Goal: Task Accomplishment & Management: Use online tool/utility

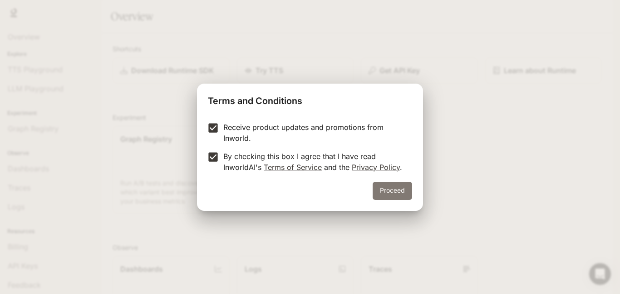
click at [398, 188] on button "Proceed" at bounding box center [392, 191] width 39 height 18
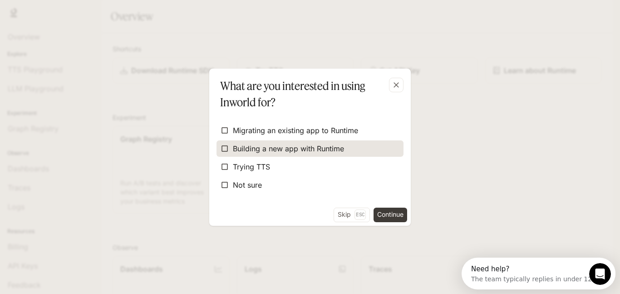
click at [234, 150] on span "Building a new app with Runtime" at bounding box center [288, 148] width 111 height 11
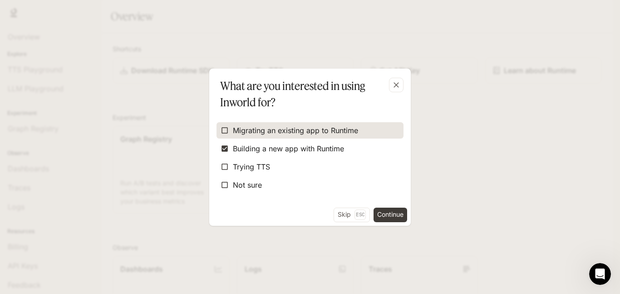
click at [255, 129] on span "Migrating an existing app to Runtime" at bounding box center [295, 130] width 125 height 11
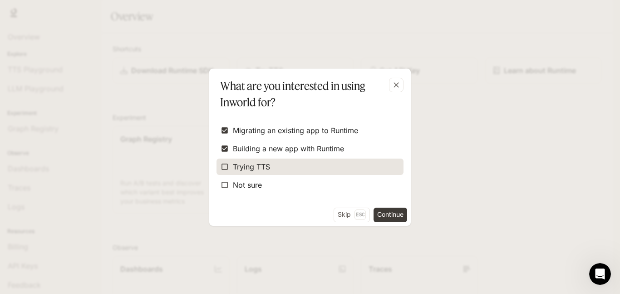
click at [233, 168] on span "Trying TTS" at bounding box center [251, 166] width 37 height 11
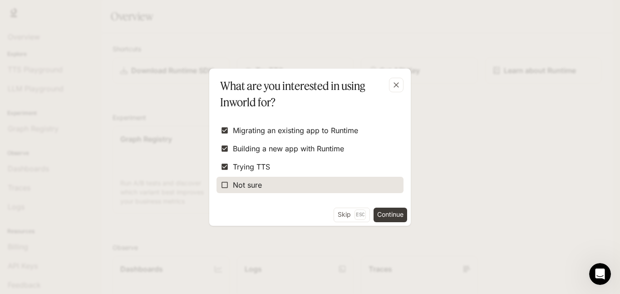
click at [252, 184] on span "Not sure" at bounding box center [247, 184] width 29 height 11
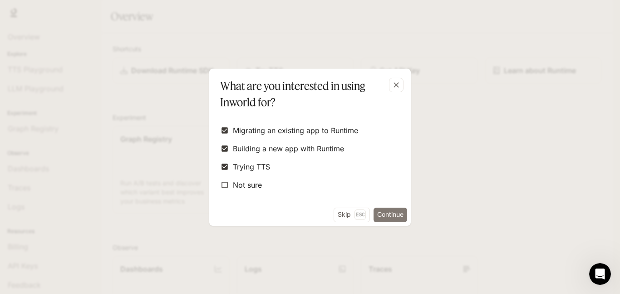
click at [389, 217] on button "Continue" at bounding box center [391, 214] width 34 height 15
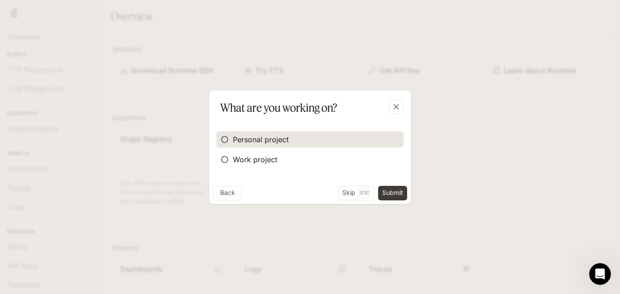
click at [255, 137] on span "Personal project" at bounding box center [261, 139] width 56 height 11
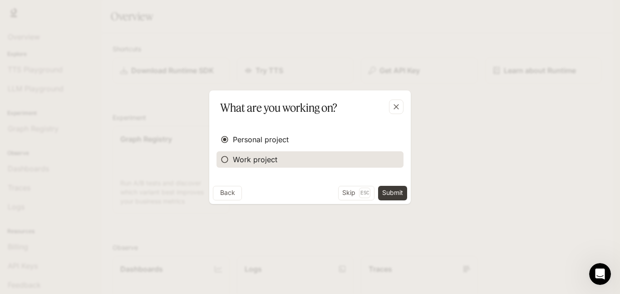
click at [247, 162] on span "Work project" at bounding box center [255, 159] width 44 height 11
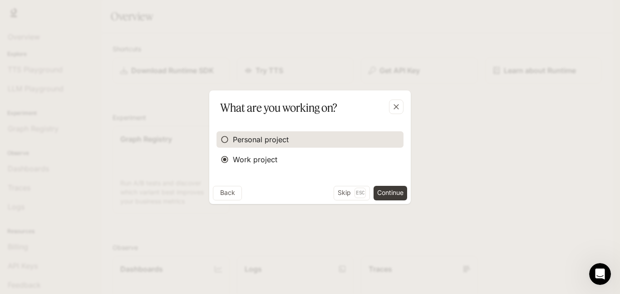
click at [299, 144] on label "Personal project" at bounding box center [310, 139] width 187 height 16
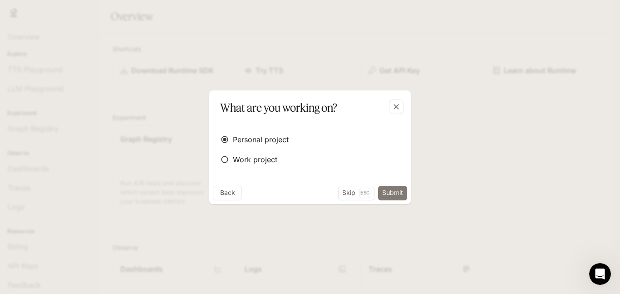
click at [397, 197] on button "Submit" at bounding box center [392, 193] width 29 height 15
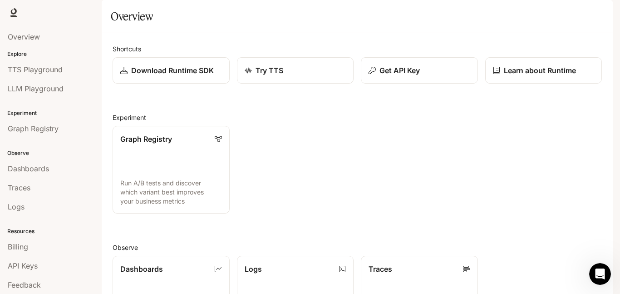
click at [291, 189] on div "Graph Registry Run A/B tests and discover which variant best improves your busi…" at bounding box center [353, 165] width 497 height 95
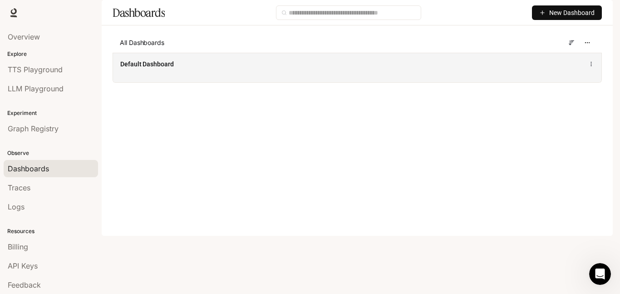
click at [167, 69] on span "Default Dashboard" at bounding box center [147, 63] width 54 height 9
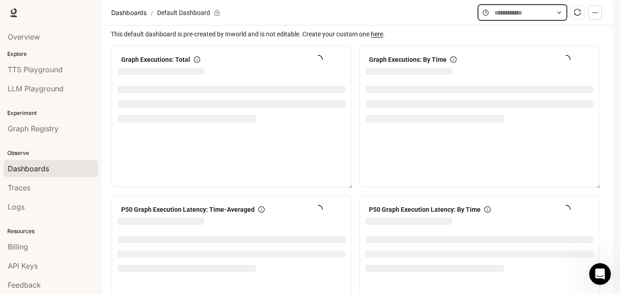
click at [539, 18] on input "text" at bounding box center [522, 13] width 56 height 10
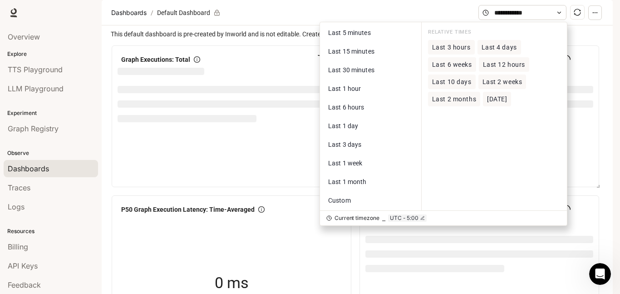
click at [389, 21] on section "Dashboards / Default Dashboard" at bounding box center [294, 12] width 370 height 17
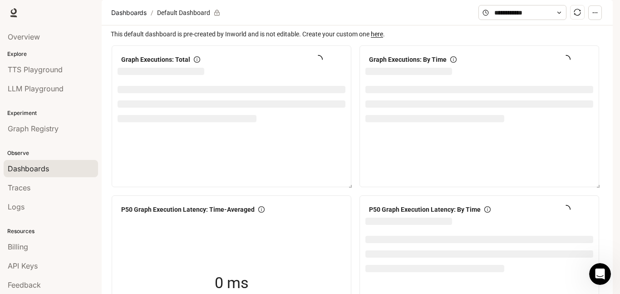
click at [594, 20] on button "button" at bounding box center [595, 12] width 14 height 15
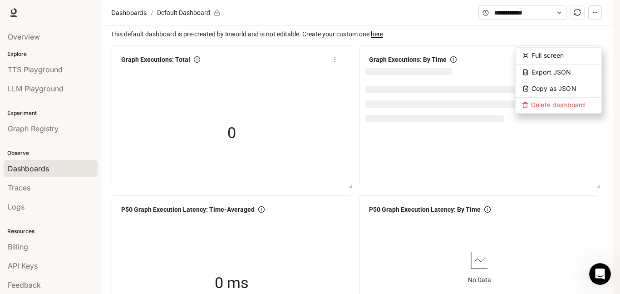
click at [256, 143] on div "0" at bounding box center [231, 133] width 91 height 58
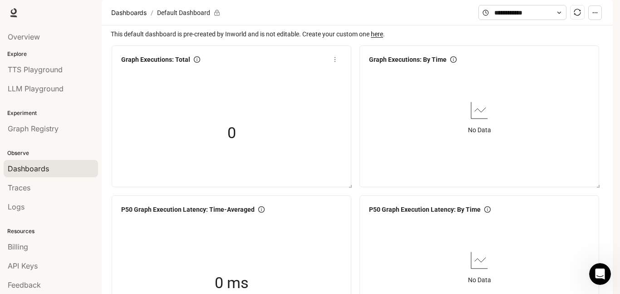
click at [242, 148] on div "0" at bounding box center [231, 133] width 91 height 58
click at [173, 64] on span "Graph Executions: Total" at bounding box center [155, 59] width 69 height 10
click at [183, 21] on article "Default Dashboard" at bounding box center [183, 12] width 57 height 17
click at [592, 16] on icon "button" at bounding box center [595, 13] width 6 height 6
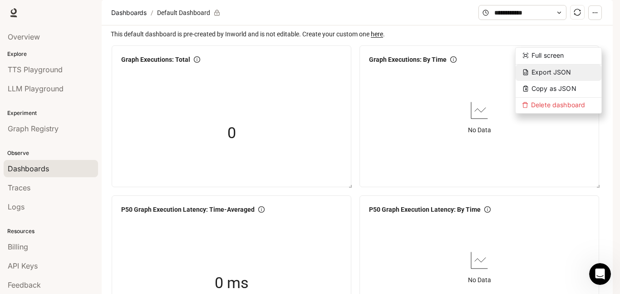
click at [577, 70] on button "Export JSON" at bounding box center [559, 72] width 86 height 16
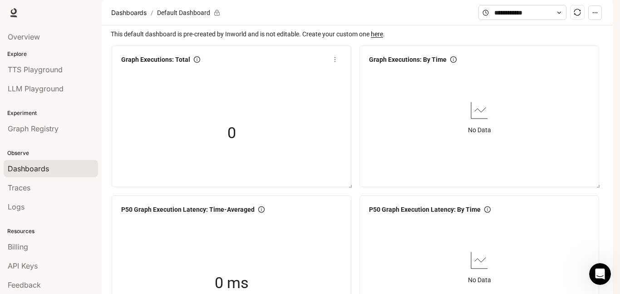
click at [300, 179] on div "0" at bounding box center [232, 133] width 228 height 116
click at [240, 21] on section "Dashboards / Default Dashboard" at bounding box center [294, 12] width 370 height 17
click at [36, 120] on link "Graph Registry" at bounding box center [51, 128] width 94 height 17
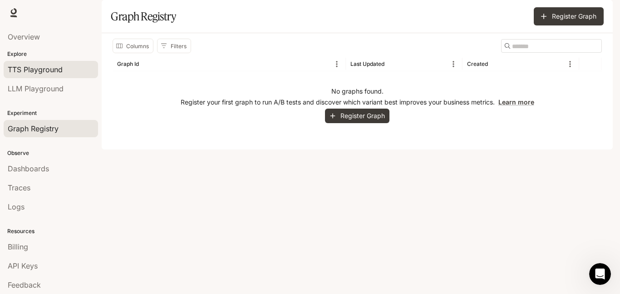
click at [58, 73] on span "TTS Playground" at bounding box center [35, 69] width 55 height 11
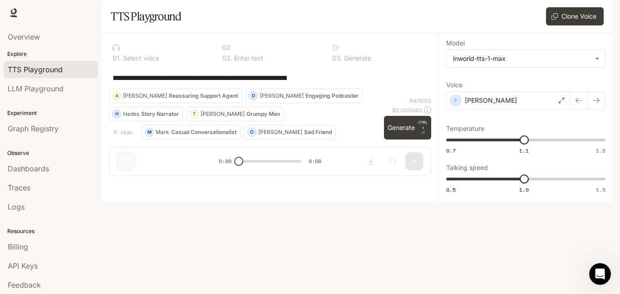
click at [248, 83] on textarea "**********" at bounding box center [270, 78] width 315 height 10
click at [138, 89] on div "**********" at bounding box center [270, 78] width 315 height 22
drag, startPoint x: 343, startPoint y: 102, endPoint x: 37, endPoint y: 121, distance: 306.1
click at [102, 121] on main "**********" at bounding box center [357, 101] width 511 height 202
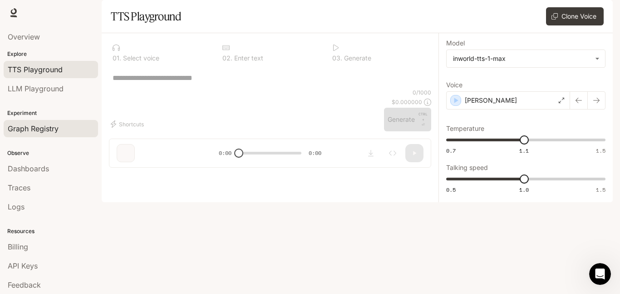
paste textarea "**********"
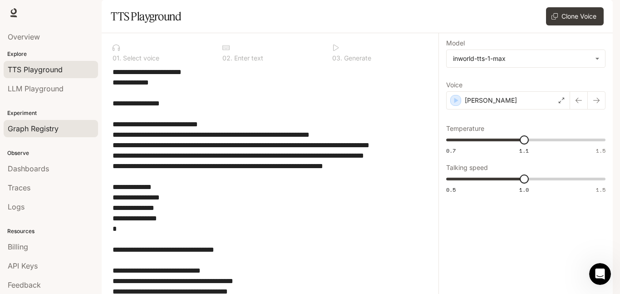
scroll to position [170, 0]
drag, startPoint x: 241, startPoint y: 99, endPoint x: 266, endPoint y: 100, distance: 25.5
click at [266, 100] on textarea "**********" at bounding box center [270, 249] width 315 height 365
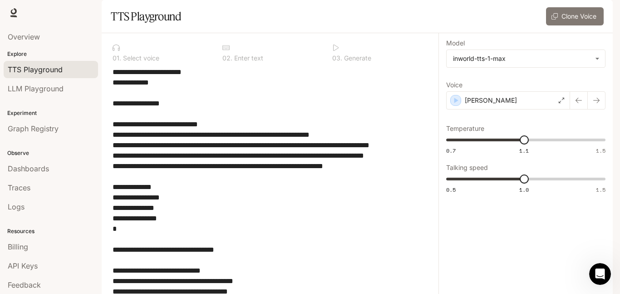
type textarea "**********"
click at [581, 25] on button "Clone Voice" at bounding box center [575, 16] width 58 height 18
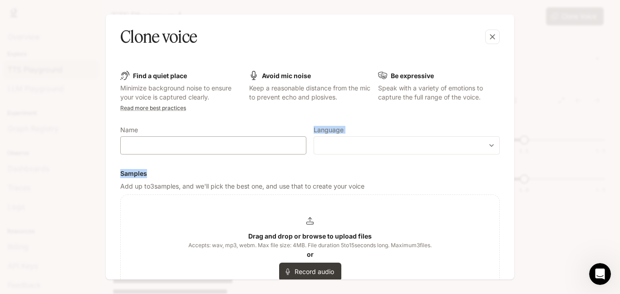
drag, startPoint x: 237, startPoint y: 160, endPoint x: 230, endPoint y: 144, distance: 17.3
click at [230, 144] on form "Find a quiet place Minimize background noise to ensure your voice is captured c…" at bounding box center [310, 227] width 380 height 312
click at [230, 144] on input "text" at bounding box center [213, 145] width 185 height 9
type input "****"
click at [361, 147] on body "**********" at bounding box center [310, 147] width 620 height 294
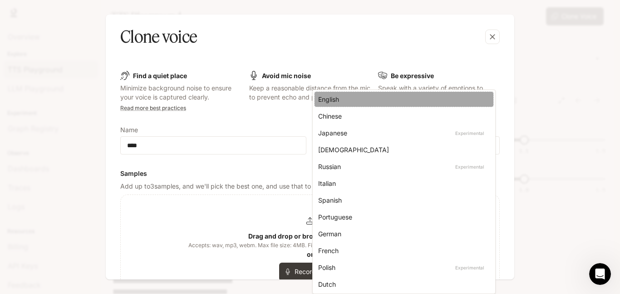
click at [326, 101] on div "English" at bounding box center [402, 99] width 168 height 10
type input "*****"
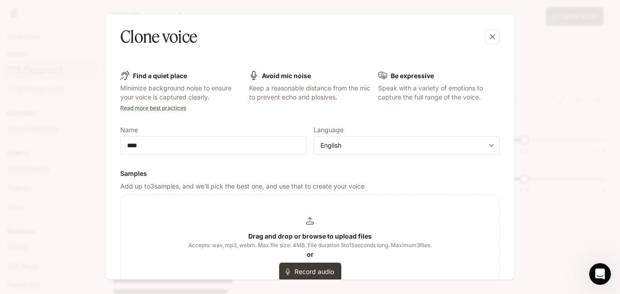
click at [316, 205] on div "Drag and drop or browse to upload files Accepts: wav, mp3, webm. Max file size:…" at bounding box center [310, 249] width 379 height 108
click at [242, 178] on h6 "Samples" at bounding box center [310, 173] width 380 height 9
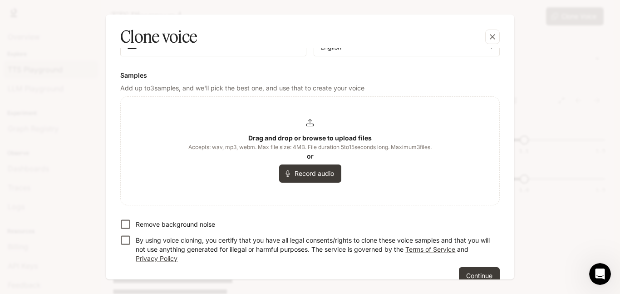
scroll to position [114, 0]
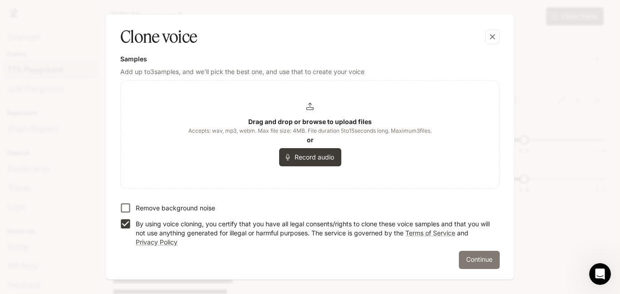
click at [468, 254] on button "Continue" at bounding box center [479, 260] width 41 height 18
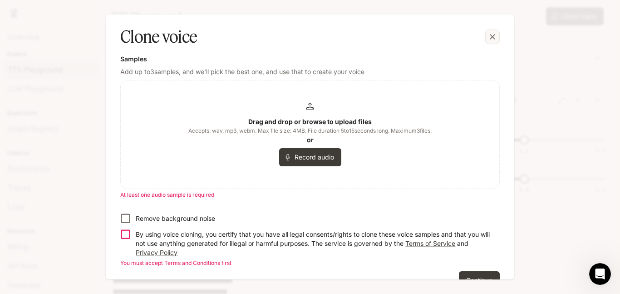
click at [489, 47] on button "button" at bounding box center [493, 37] width 22 height 22
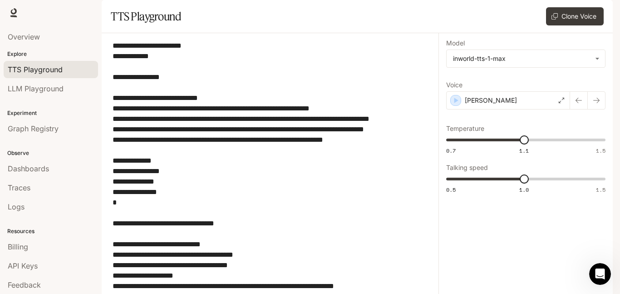
scroll to position [143, 0]
type input "*"
drag, startPoint x: 242, startPoint y: 120, endPoint x: 221, endPoint y: 127, distance: 22.4
